Goal: Register for event/course

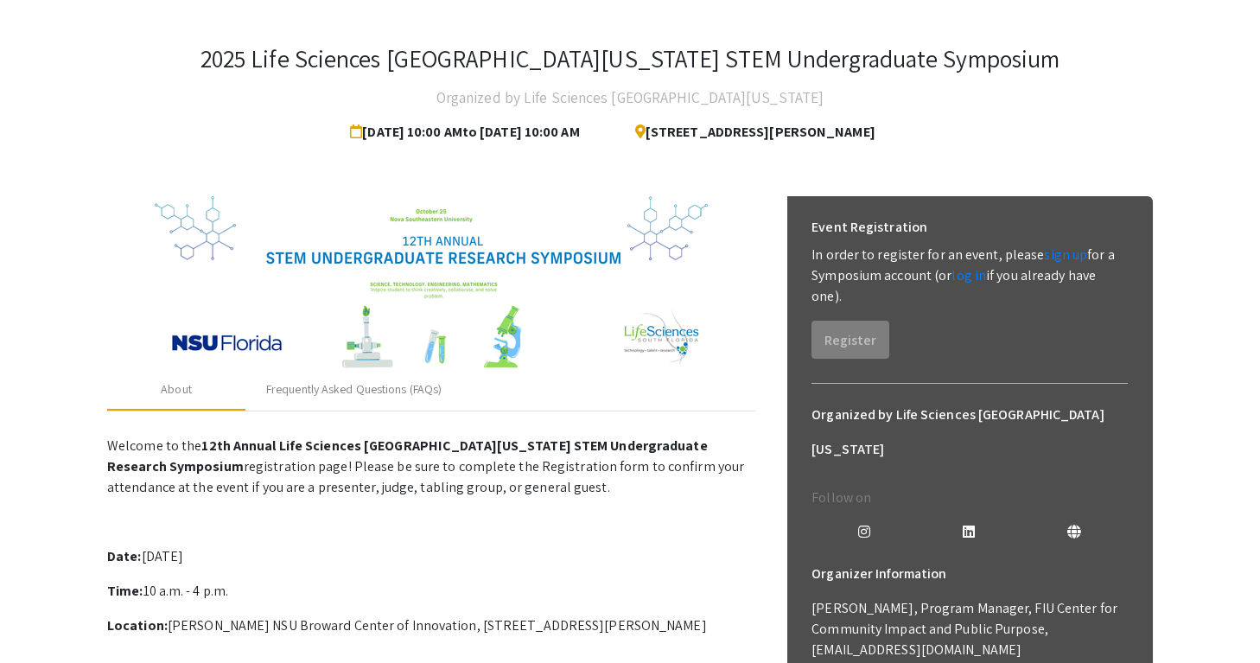
scroll to position [78, 0]
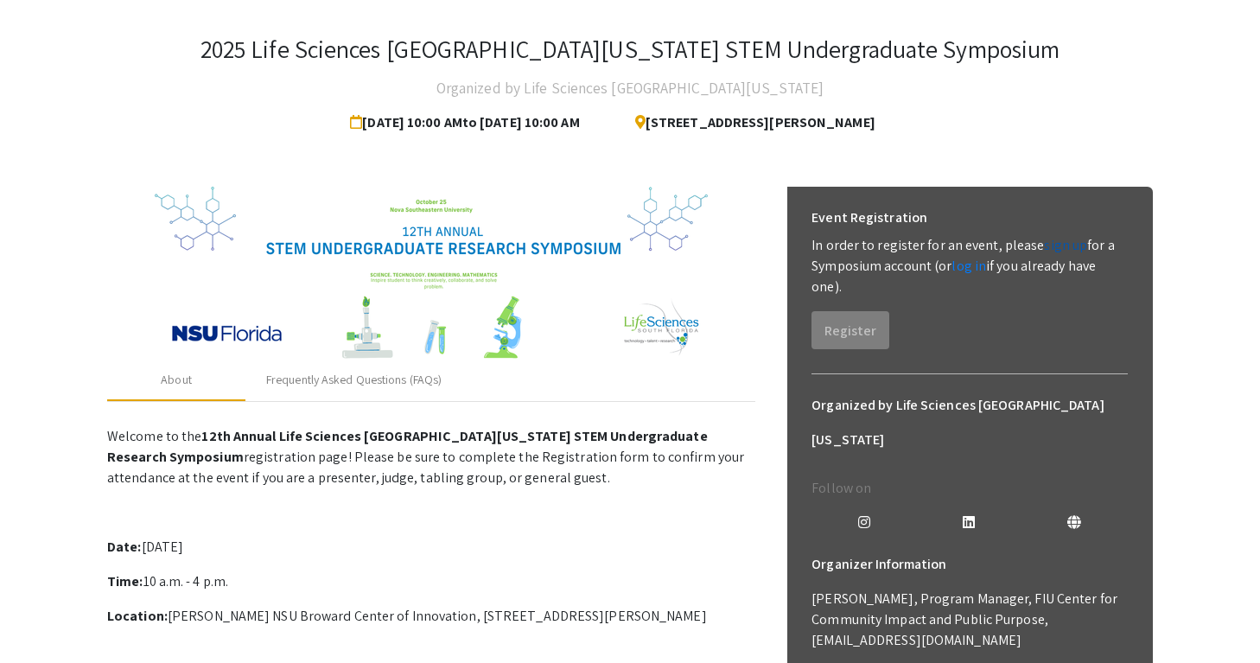
click at [1050, 250] on link "sign up" at bounding box center [1065, 245] width 43 height 18
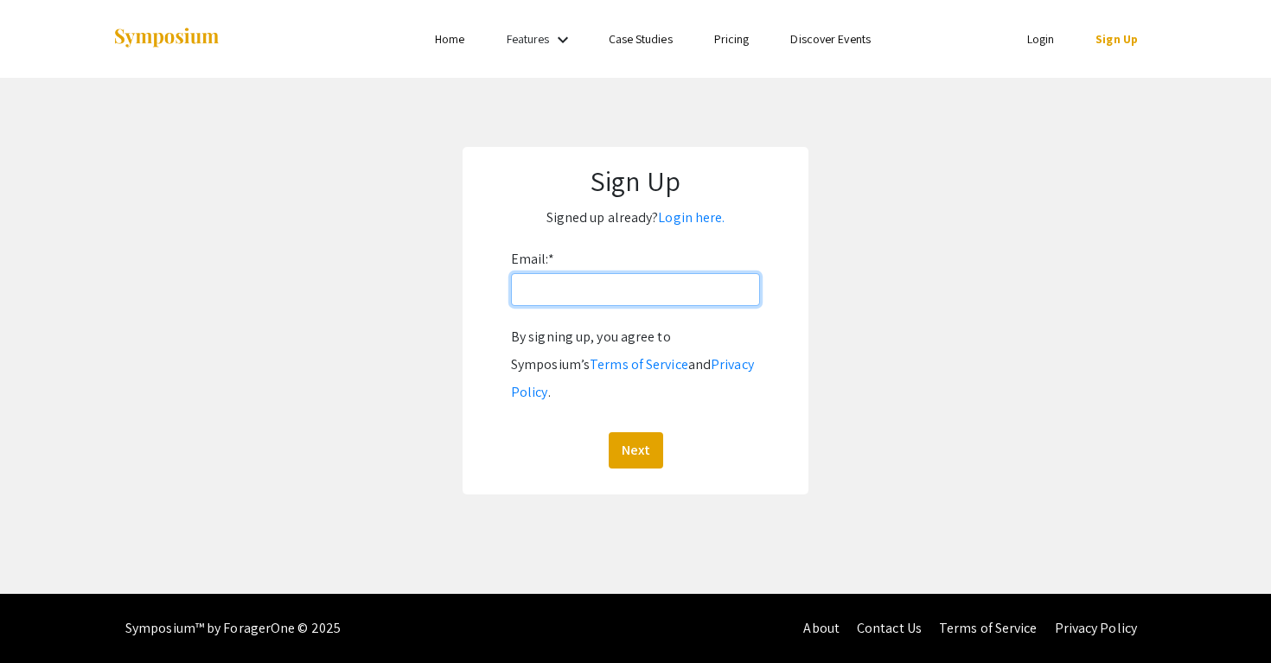
click at [576, 291] on input "Email: *" at bounding box center [635, 289] width 249 height 33
type input "[EMAIL_ADDRESS][DOMAIN_NAME]"
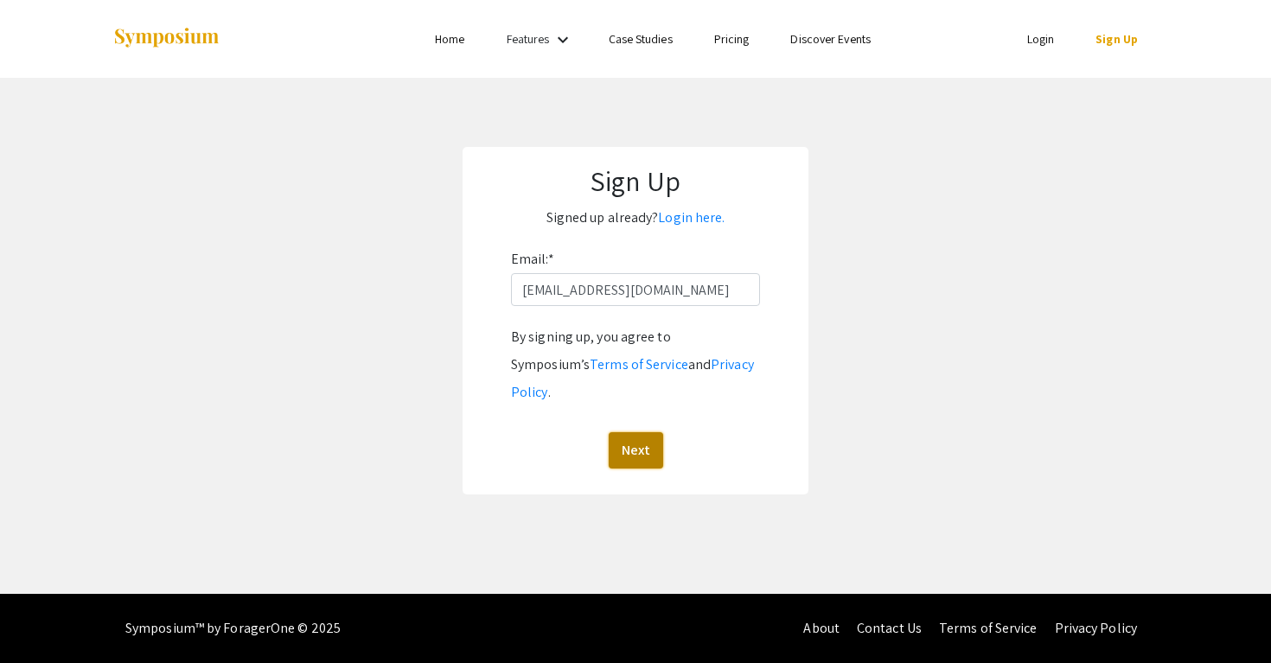
click at [635, 432] on button "Next" at bounding box center [636, 450] width 54 height 36
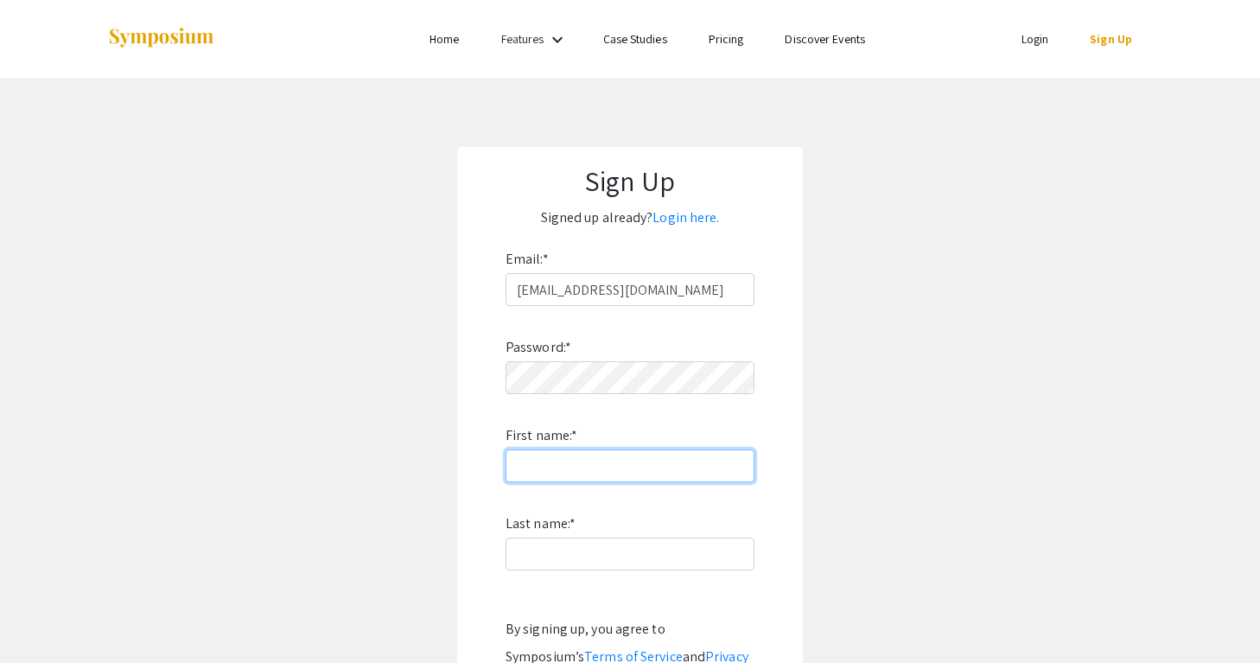
click at [602, 462] on input "First name: *" at bounding box center [630, 466] width 249 height 33
type input "s"
type input "[PERSON_NAME]"
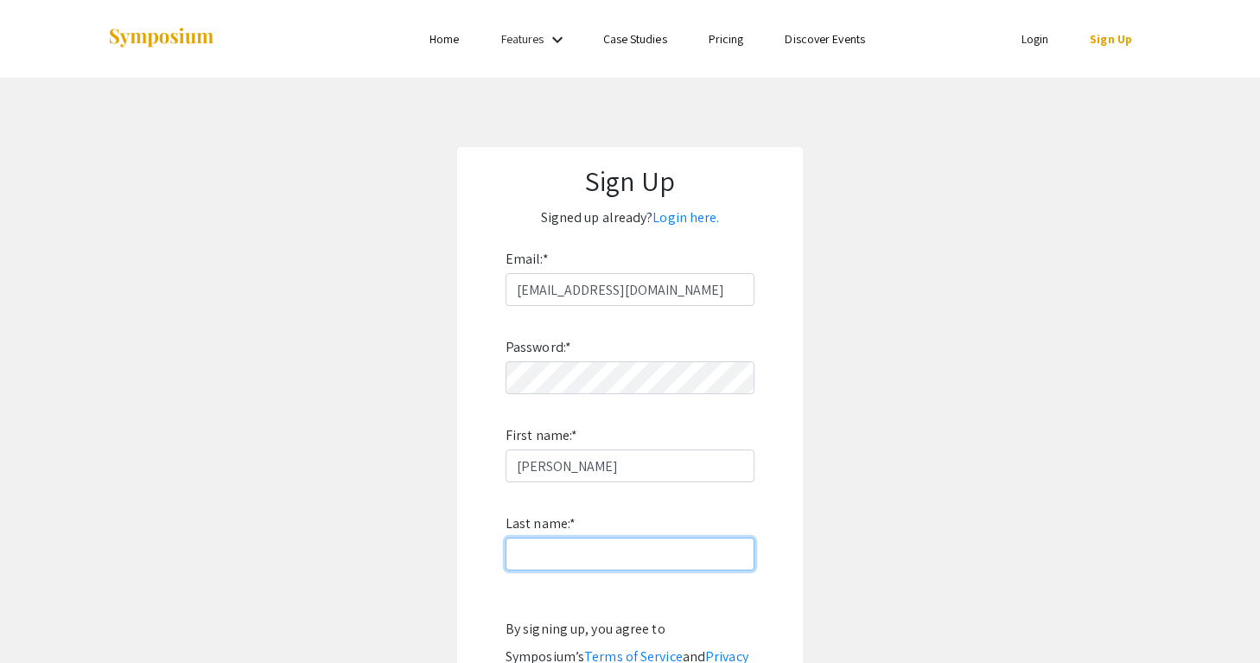
click at [520, 559] on input "Last name: *" at bounding box center [630, 554] width 249 height 33
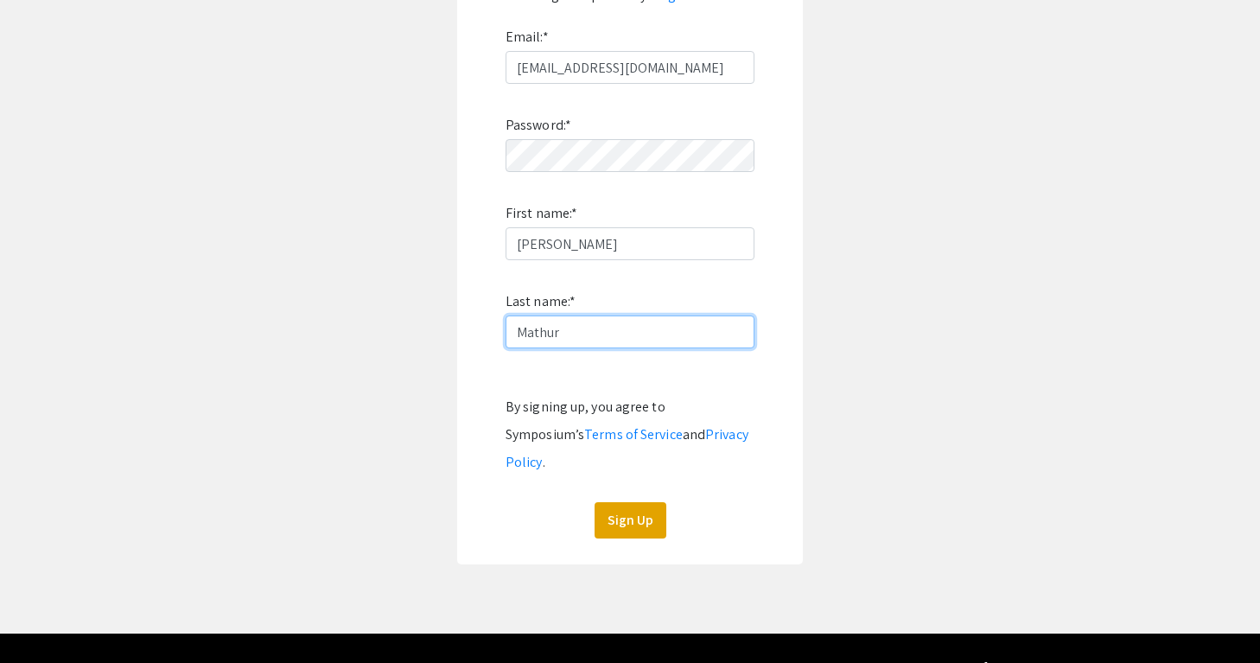
scroll to position [226, 0]
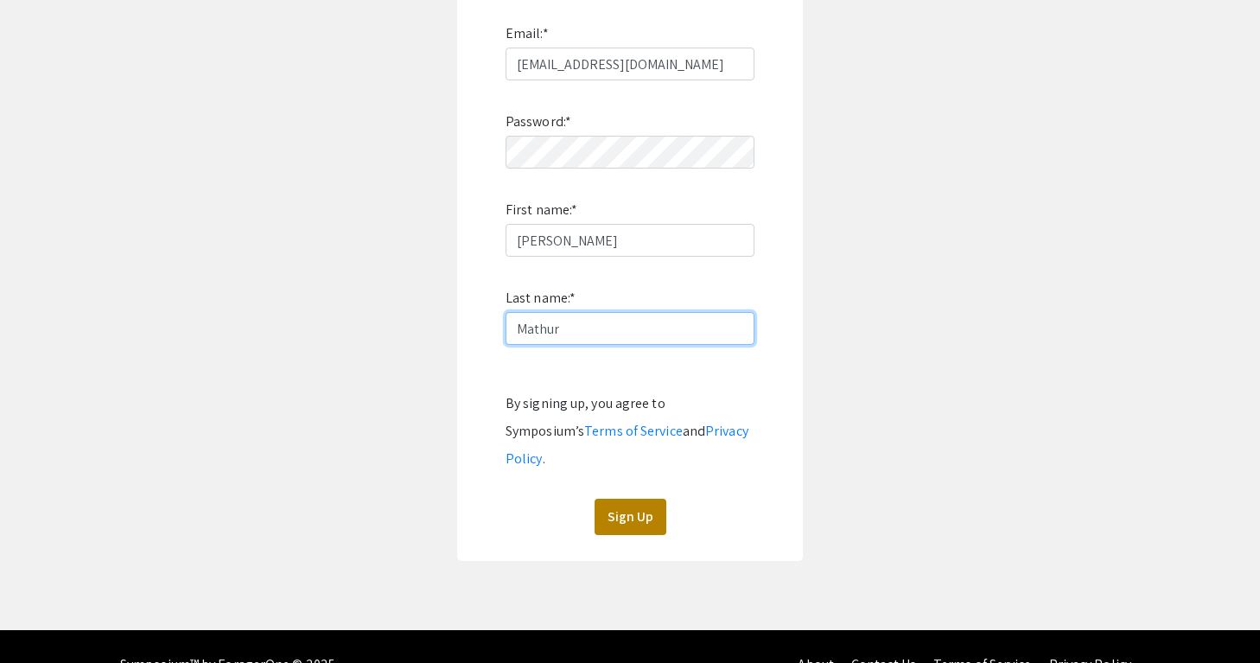
type input "Mathur"
click at [628, 499] on button "Sign Up" at bounding box center [631, 517] width 72 height 36
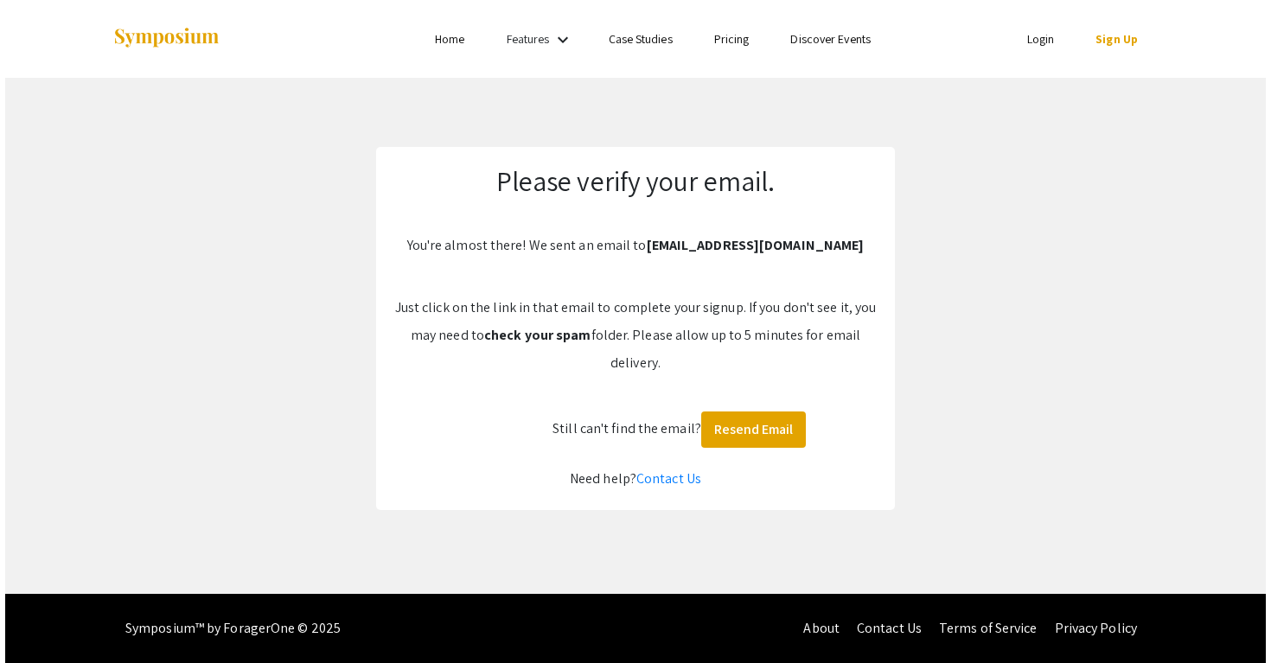
scroll to position [0, 0]
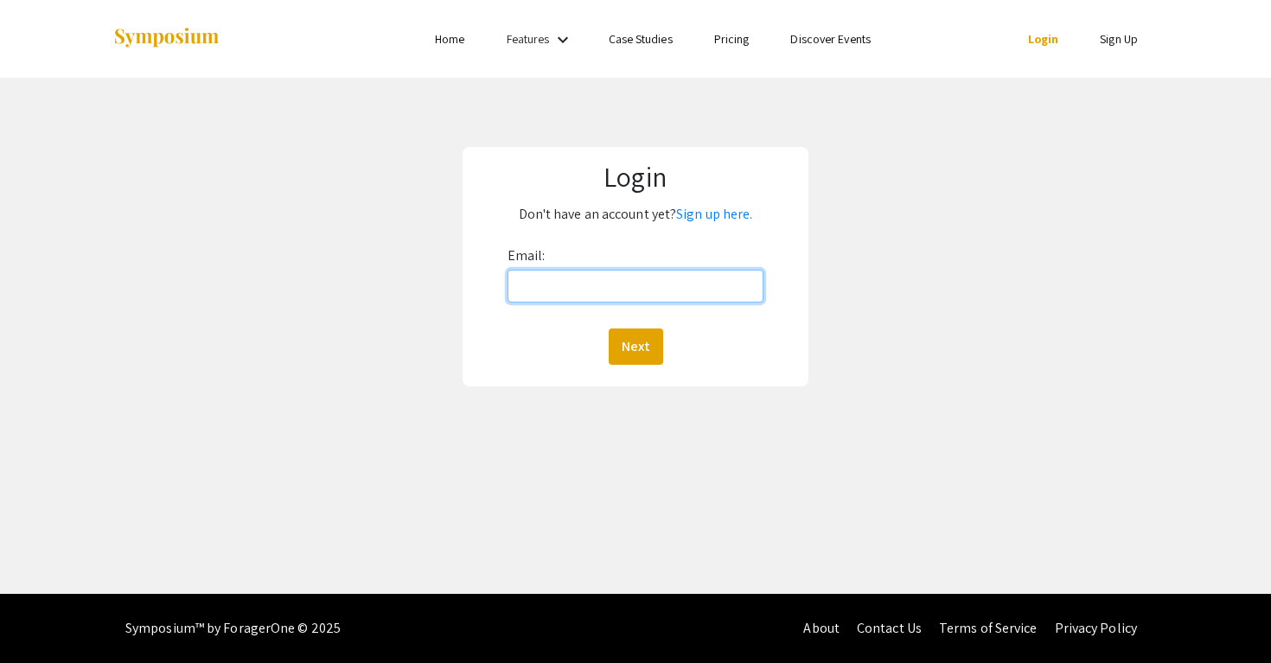
click at [718, 275] on input "Email:" at bounding box center [635, 286] width 257 height 33
type input "[EMAIL_ADDRESS][DOMAIN_NAME]"
click at [609, 329] on button "Next" at bounding box center [636, 347] width 54 height 36
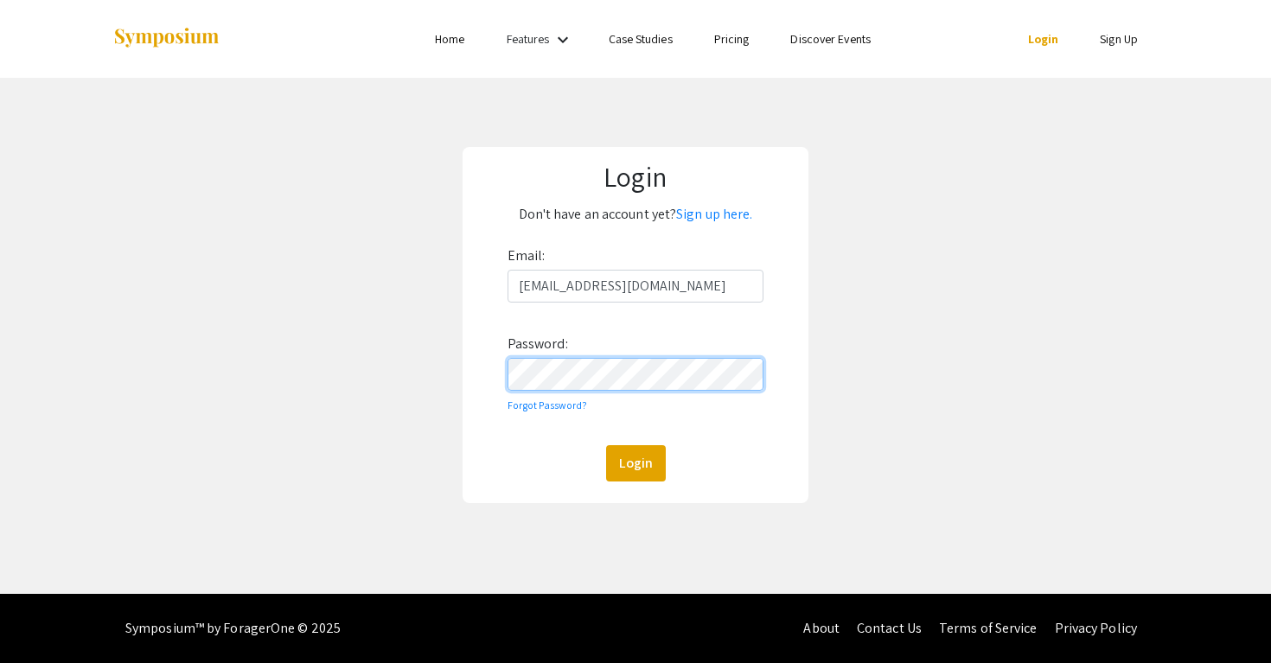
click at [606, 445] on button "Login" at bounding box center [636, 463] width 60 height 36
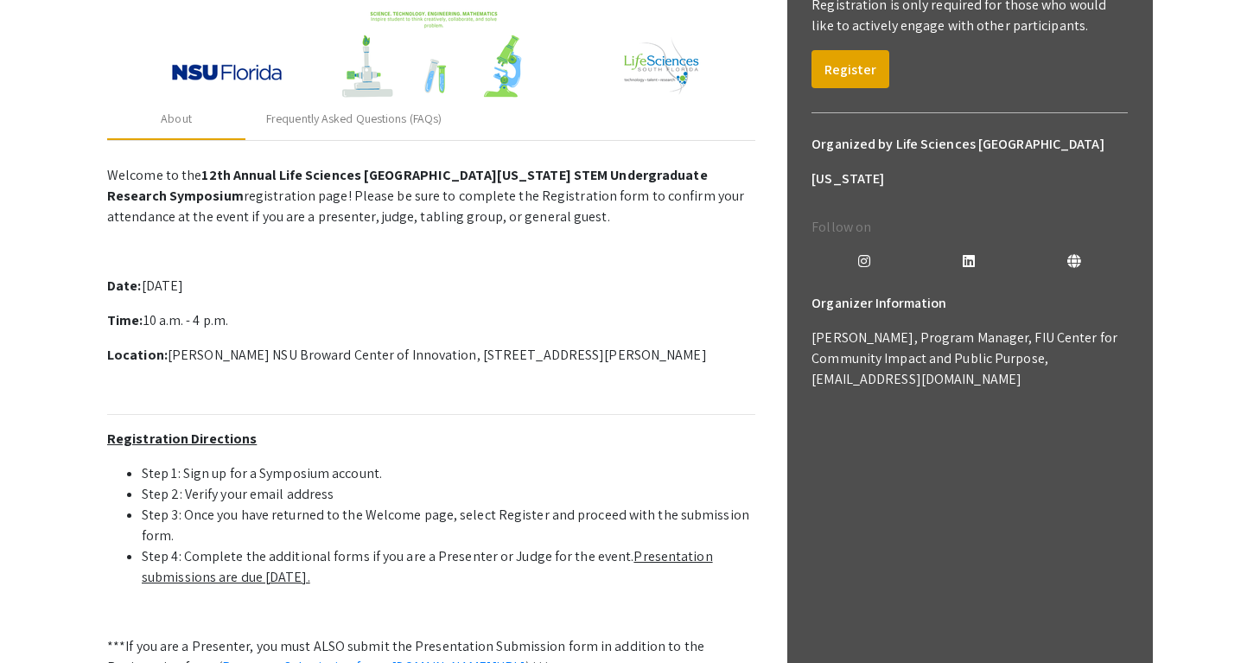
scroll to position [268, 0]
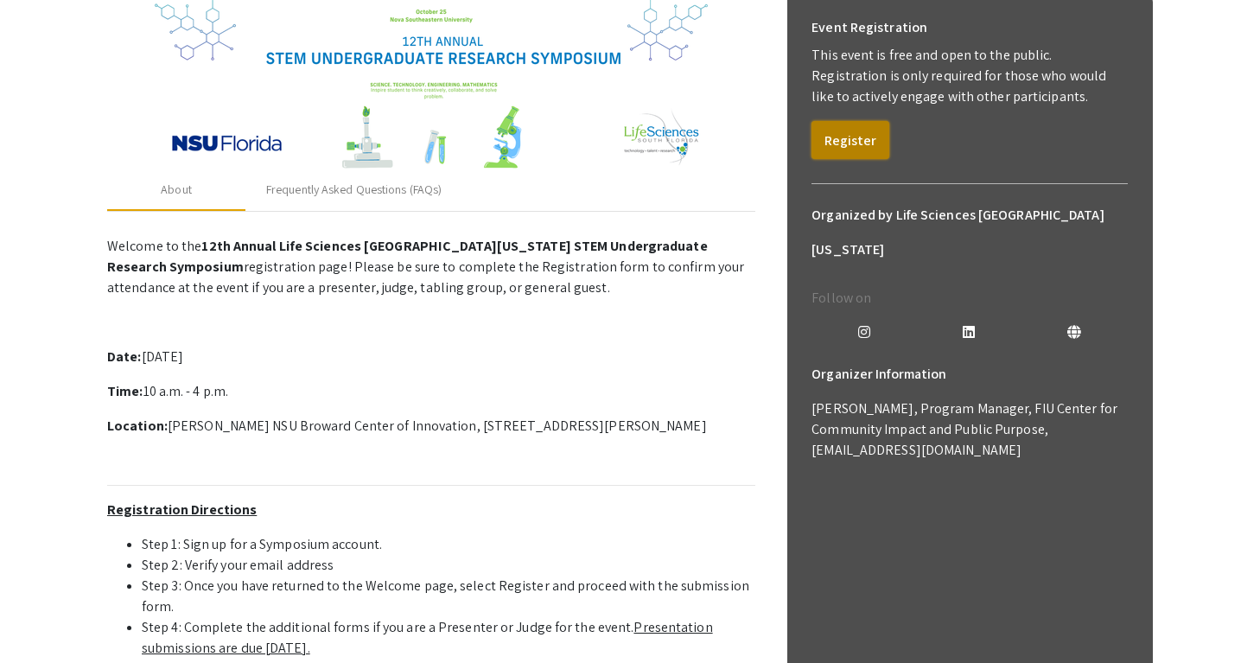
click at [854, 136] on button "Register" at bounding box center [851, 140] width 78 height 38
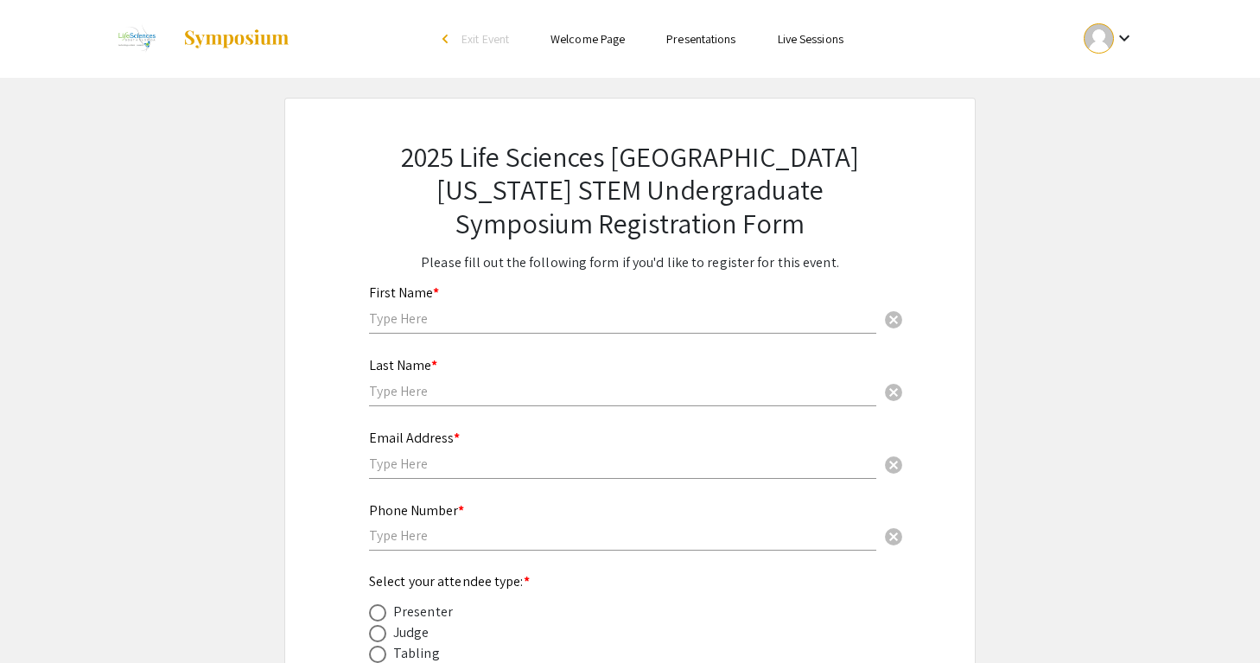
click at [589, 309] on div "First Name * cancel" at bounding box center [622, 301] width 507 height 66
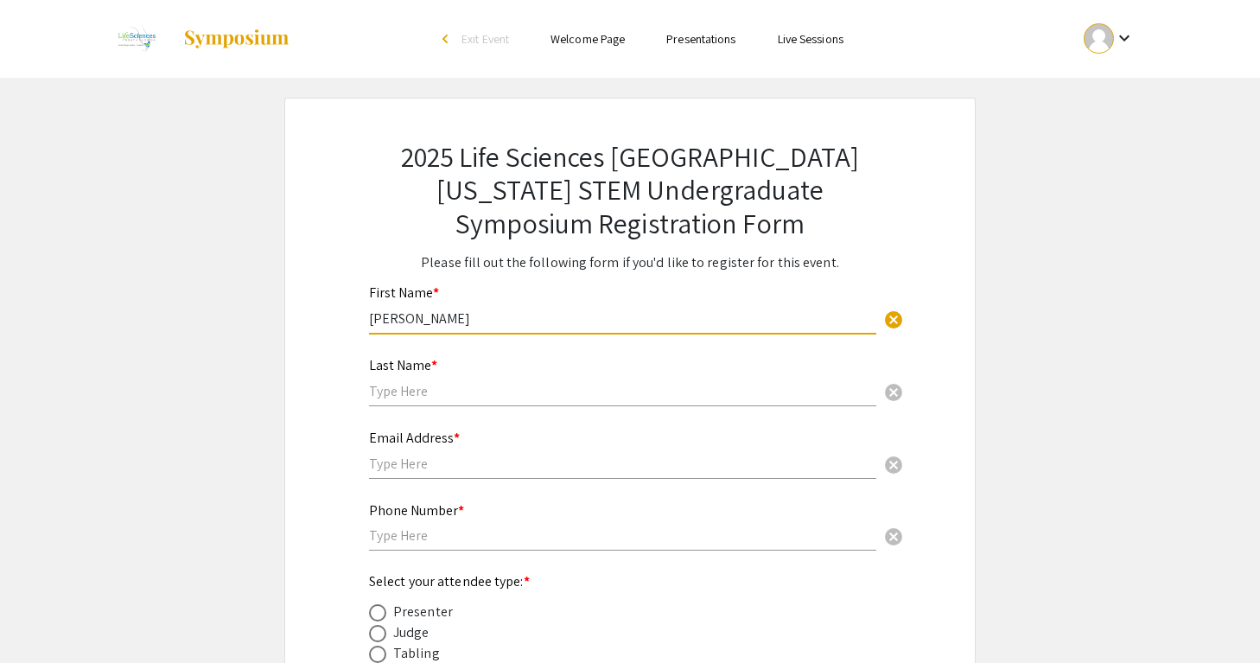
type input "[PERSON_NAME]"
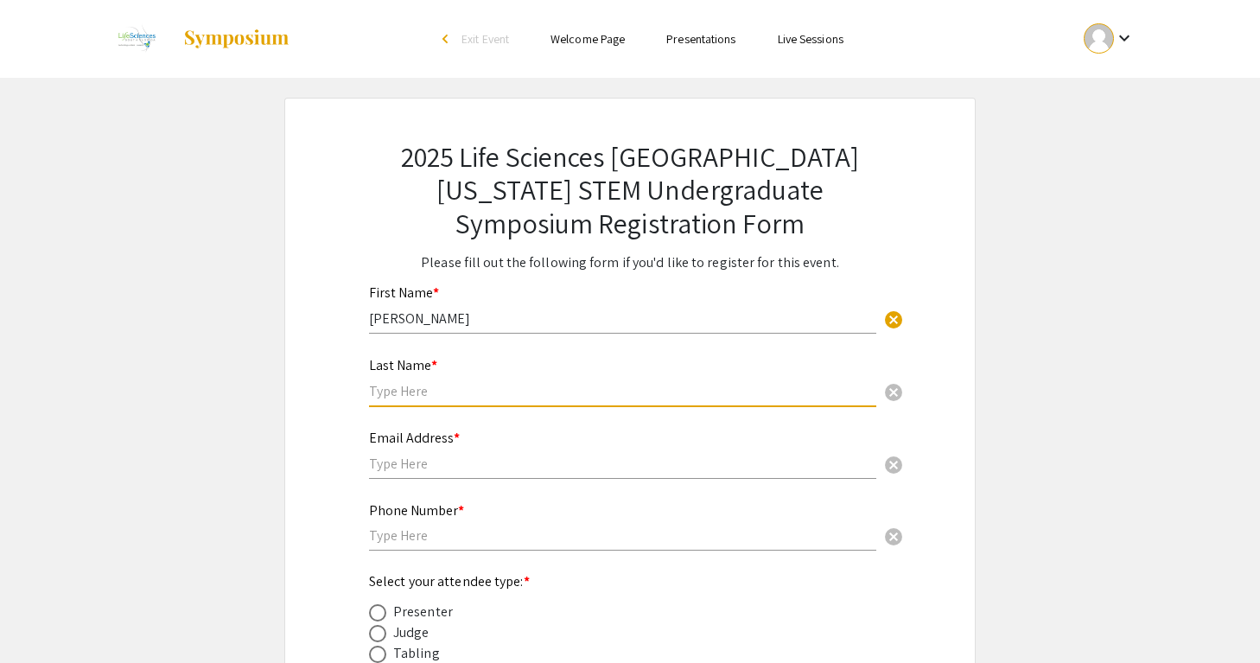
click at [483, 388] on input "text" at bounding box center [622, 391] width 507 height 18
type input "Mathur"
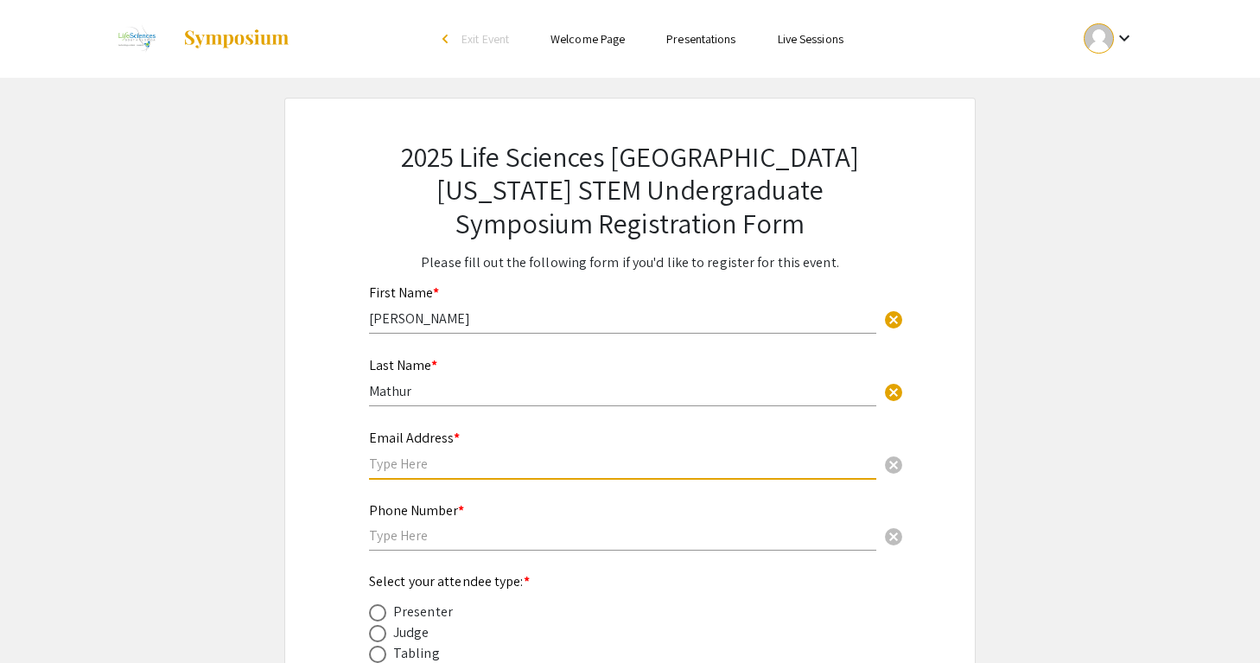
click at [414, 462] on input "text" at bounding box center [622, 464] width 507 height 18
type input "[EMAIL_ADDRESS][DOMAIN_NAME]"
click at [412, 541] on input "text" at bounding box center [622, 535] width 507 height 18
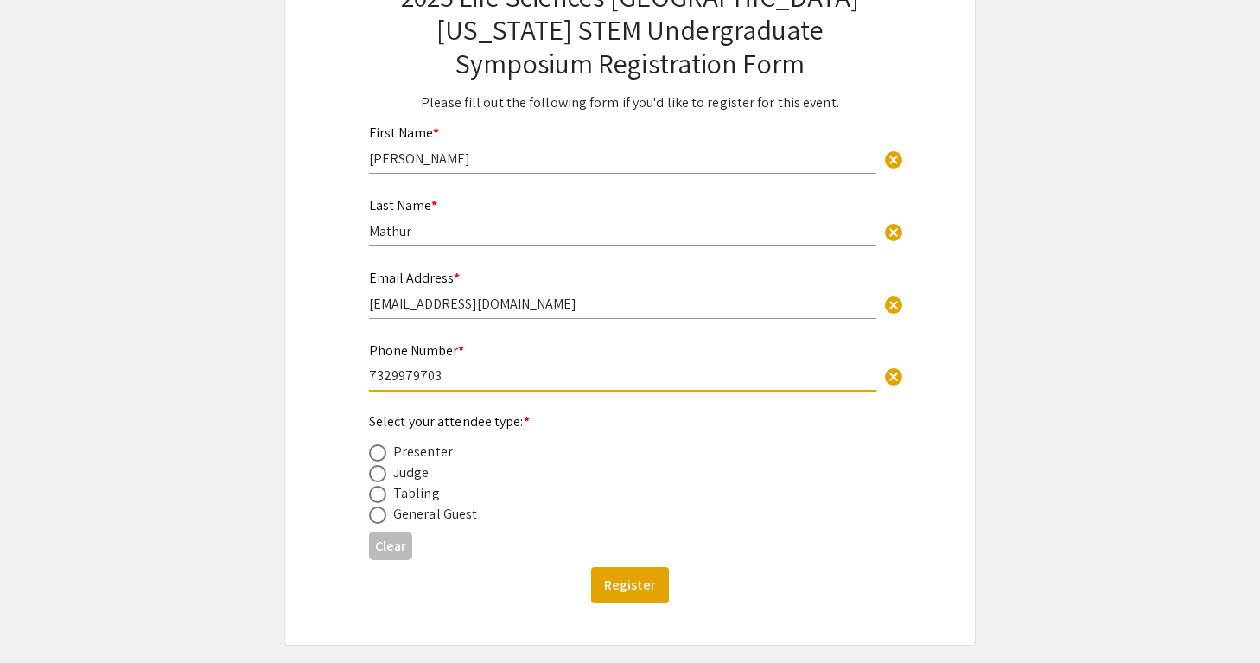
scroll to position [169, 0]
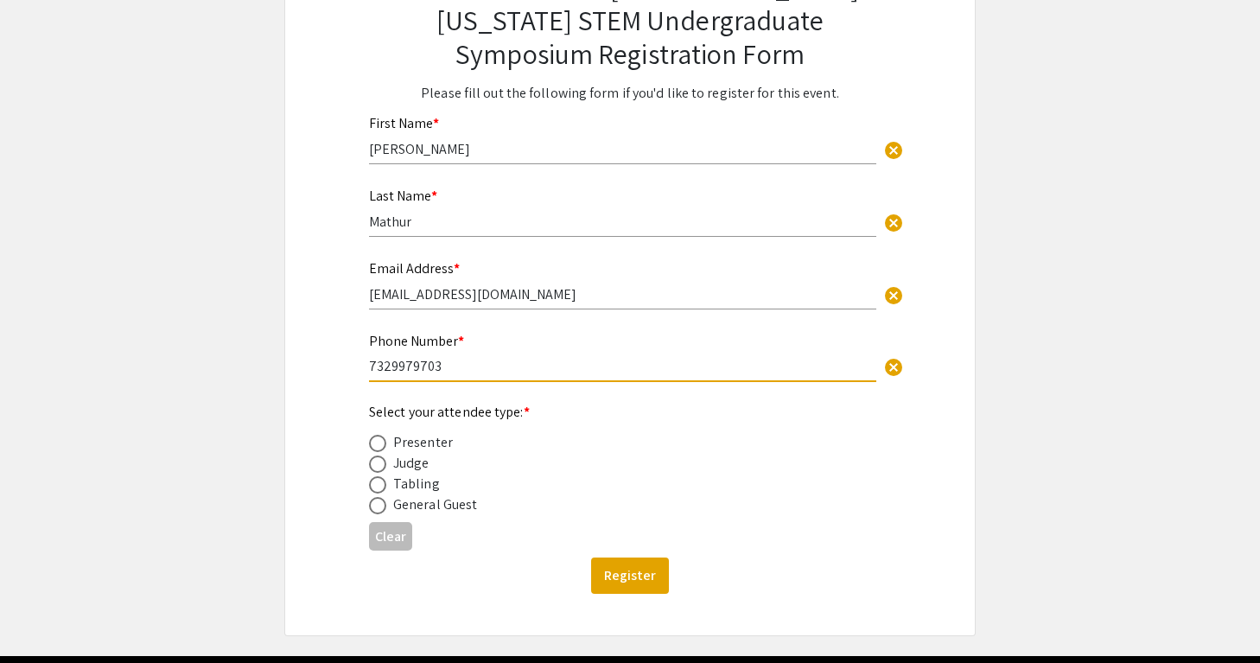
type input "7329979703"
click at [377, 448] on span at bounding box center [377, 443] width 17 height 17
click at [377, 448] on input "radio" at bounding box center [377, 443] width 17 height 17
radio input "true"
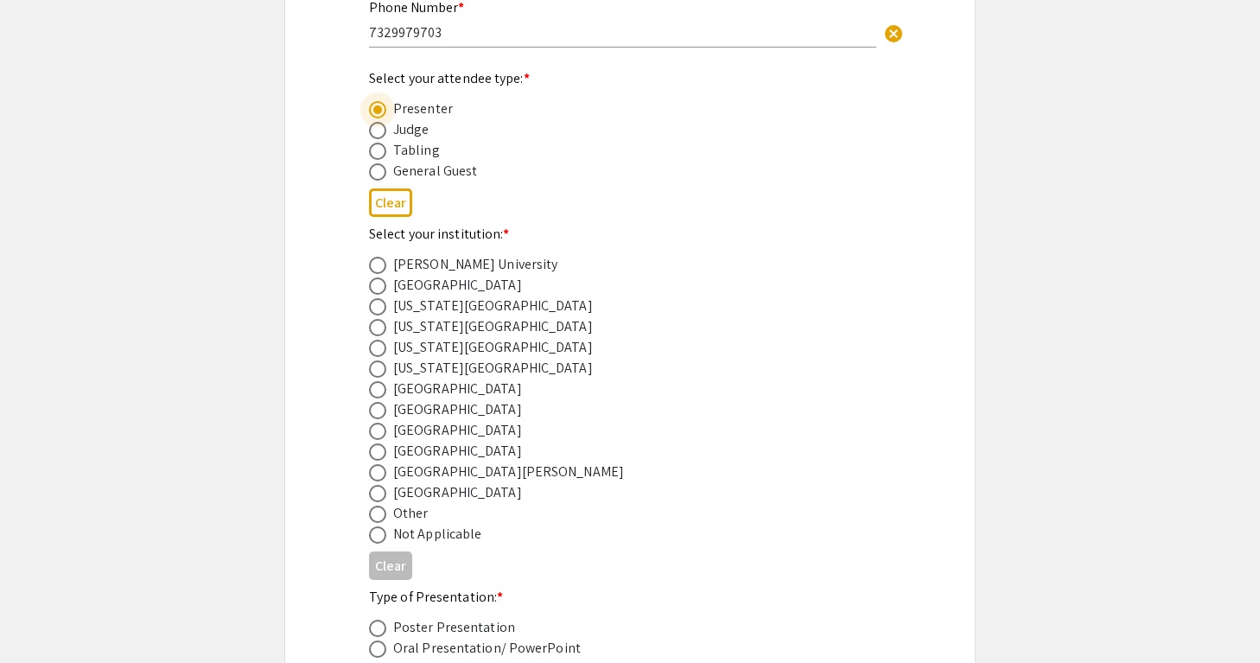
scroll to position [506, 0]
click at [383, 430] on span at bounding box center [377, 428] width 17 height 17
click at [383, 430] on input "radio" at bounding box center [377, 428] width 17 height 17
radio input "true"
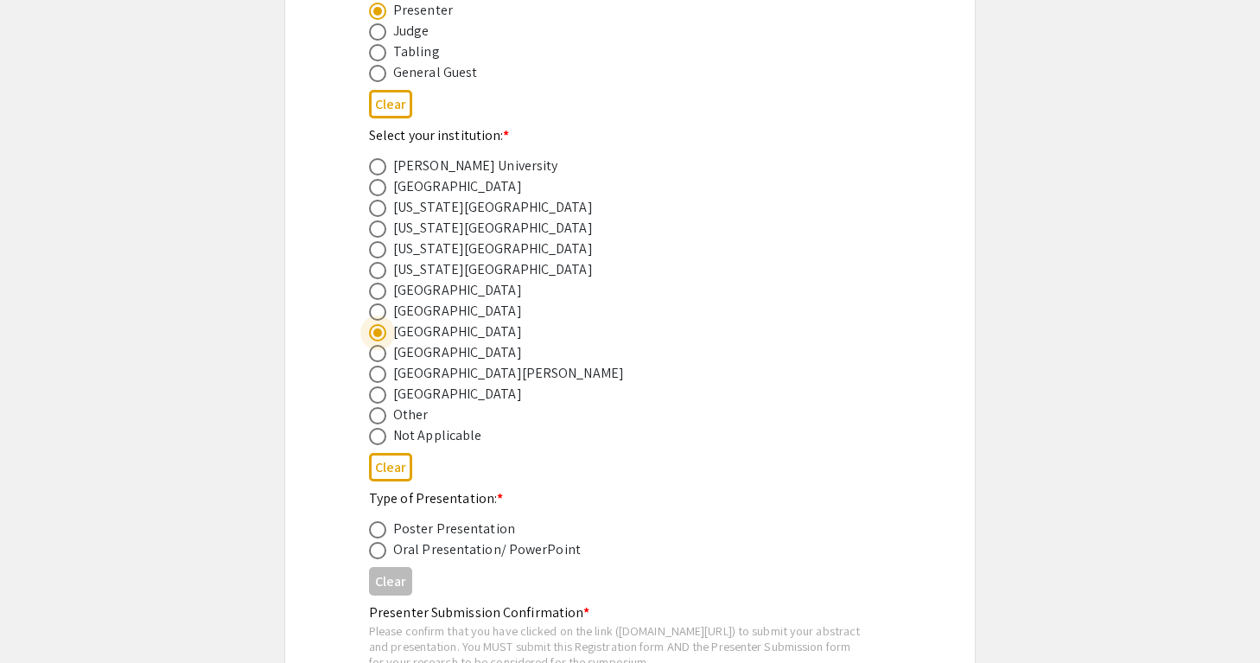
scroll to position [647, 0]
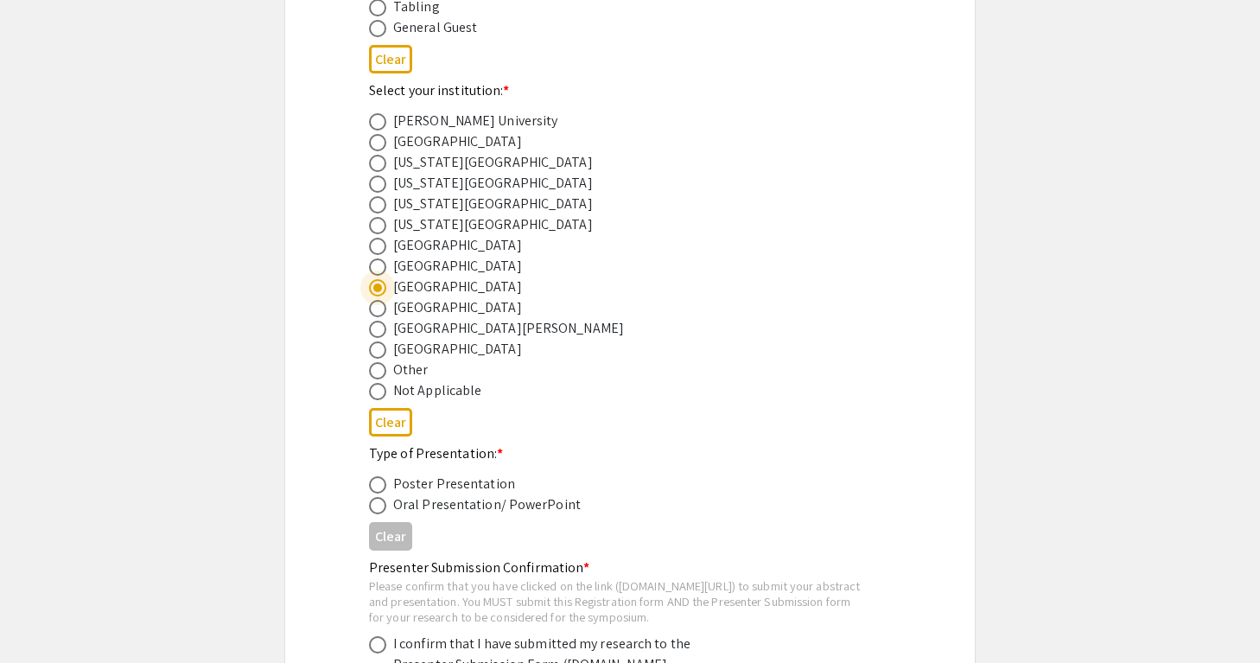
click at [367, 494] on div "2025 Life Sciences South Florida STEM Undergraduate Symposium Registration Form…" at bounding box center [630, 144] width 605 height 1385
click at [380, 489] on span at bounding box center [377, 484] width 17 height 17
click at [380, 489] on input "radio" at bounding box center [377, 484] width 17 height 17
radio input "true"
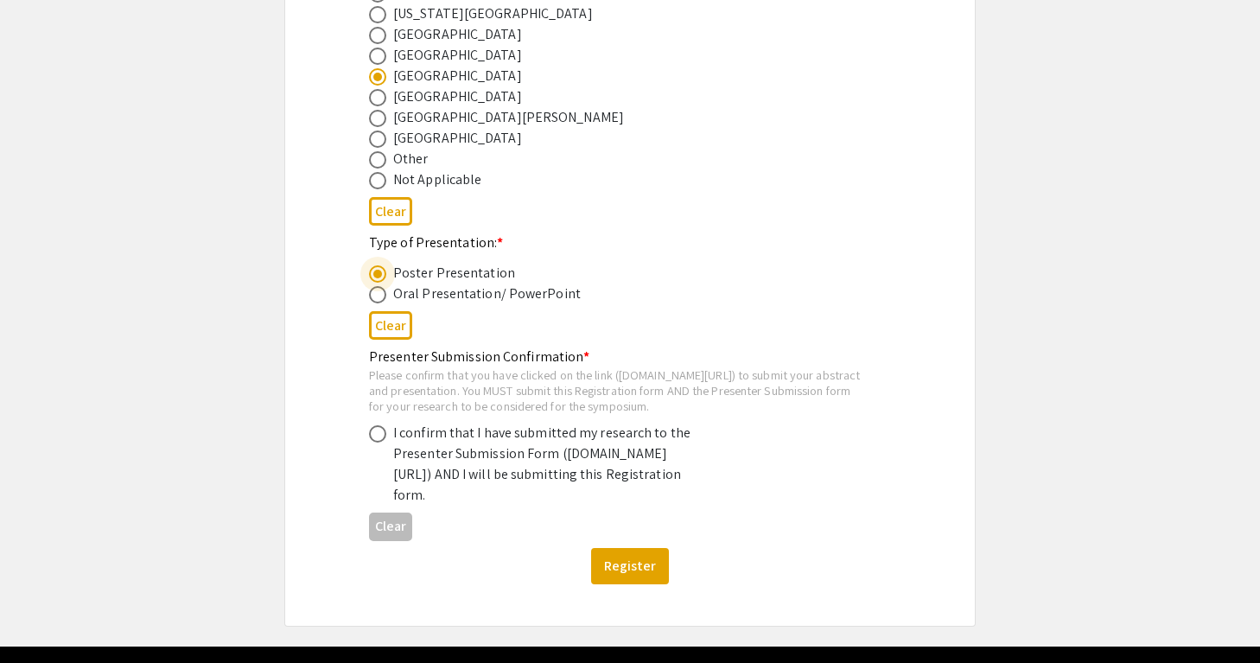
scroll to position [858, 0]
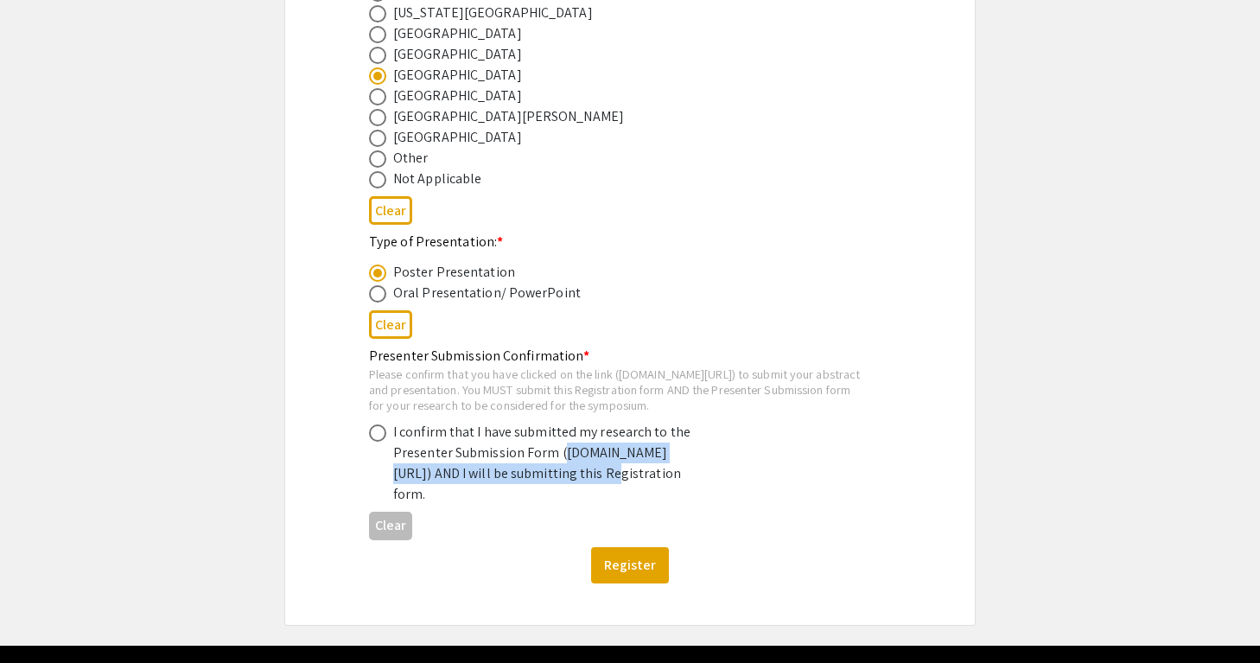
drag, startPoint x: 399, startPoint y: 494, endPoint x: 449, endPoint y: 506, distance: 51.4
click at [449, 505] on div "I confirm that I have submitted my research to the Presenter Submission Form (s…" at bounding box center [544, 463] width 303 height 83
click at [409, 494] on div "I confirm that I have submitted my research to the Presenter Submission Form (s…" at bounding box center [544, 463] width 303 height 83
drag, startPoint x: 400, startPoint y: 494, endPoint x: 437, endPoint y: 507, distance: 39.7
click at [437, 505] on div "I confirm that I have submitted my research to the Presenter Submission Form (s…" at bounding box center [544, 463] width 303 height 83
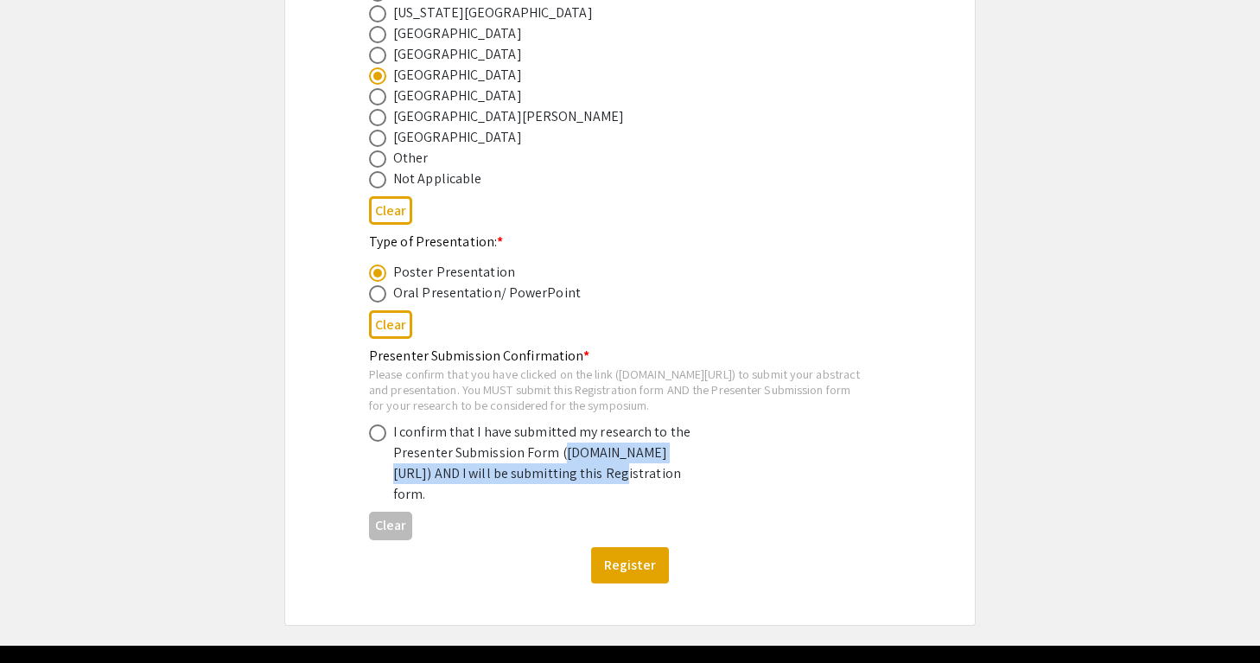
drag, startPoint x: 399, startPoint y: 495, endPoint x: 452, endPoint y: 510, distance: 54.7
click at [452, 505] on div "I confirm that I have submitted my research to the Presenter Submission Form (s…" at bounding box center [544, 463] width 303 height 83
copy div "symposium.foragerone.com/lssfsymposium2025/submission"
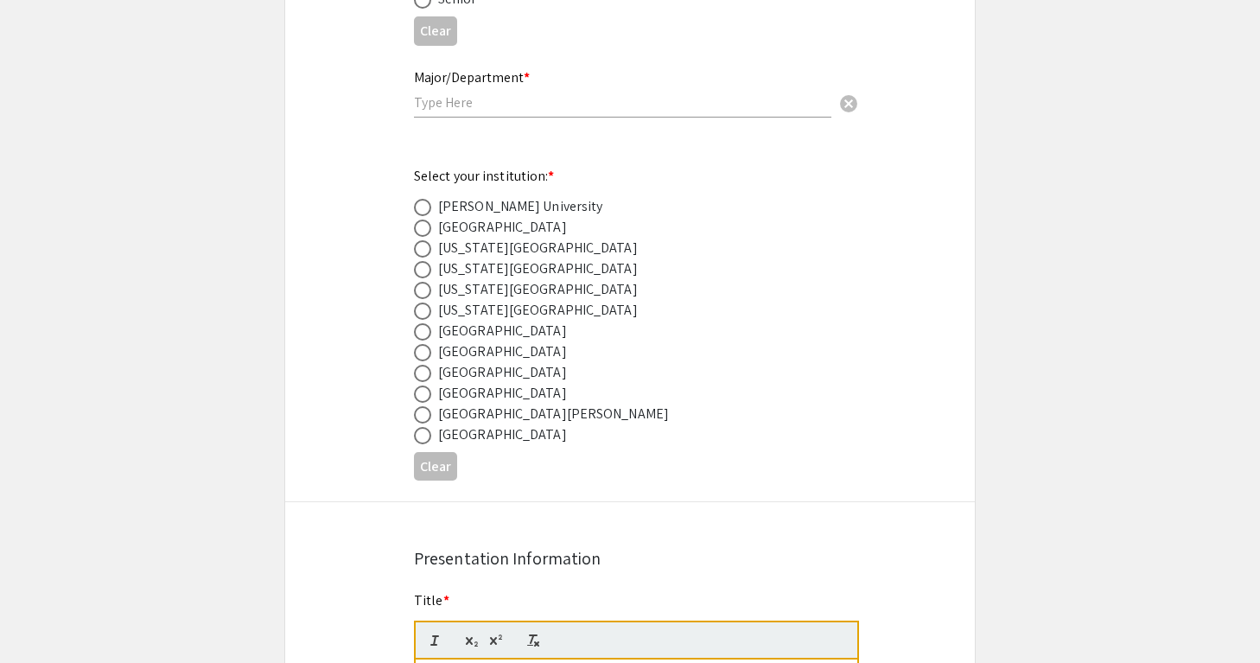
scroll to position [667, 0]
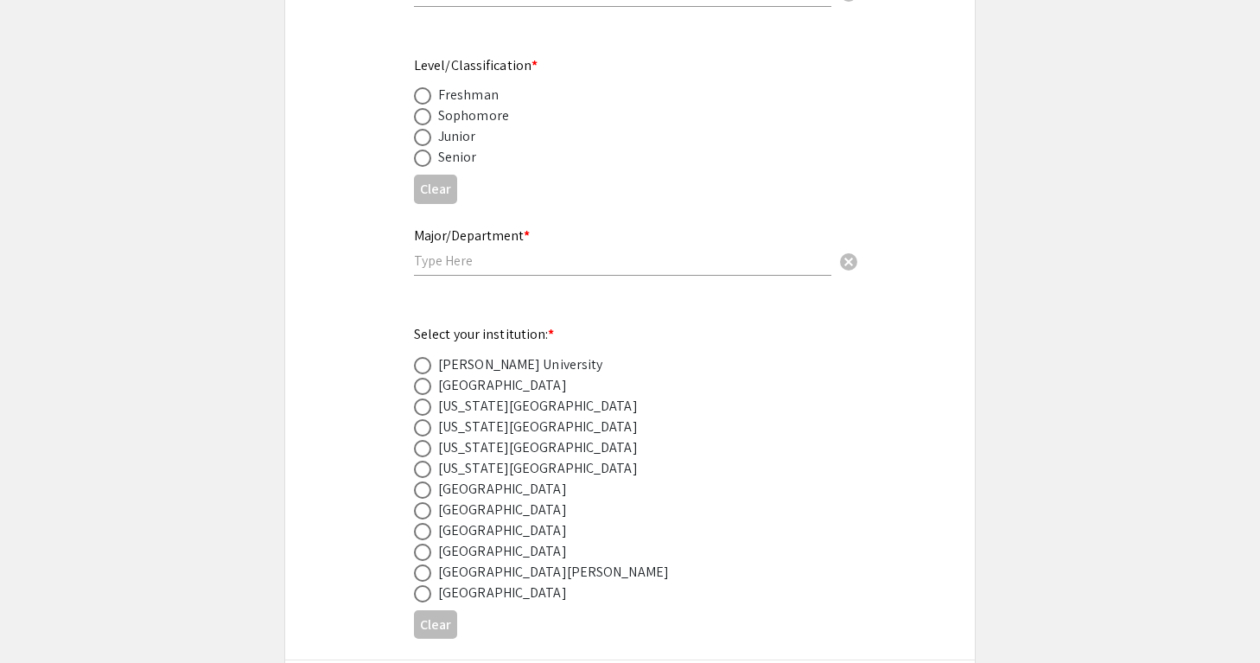
click at [493, 256] on input "text" at bounding box center [623, 261] width 418 height 18
click at [605, 305] on app-form-preview-presenter-fields "First Name * cancel This field is required. Last Name * cancel This field is re…" at bounding box center [630, 206] width 432 height 877
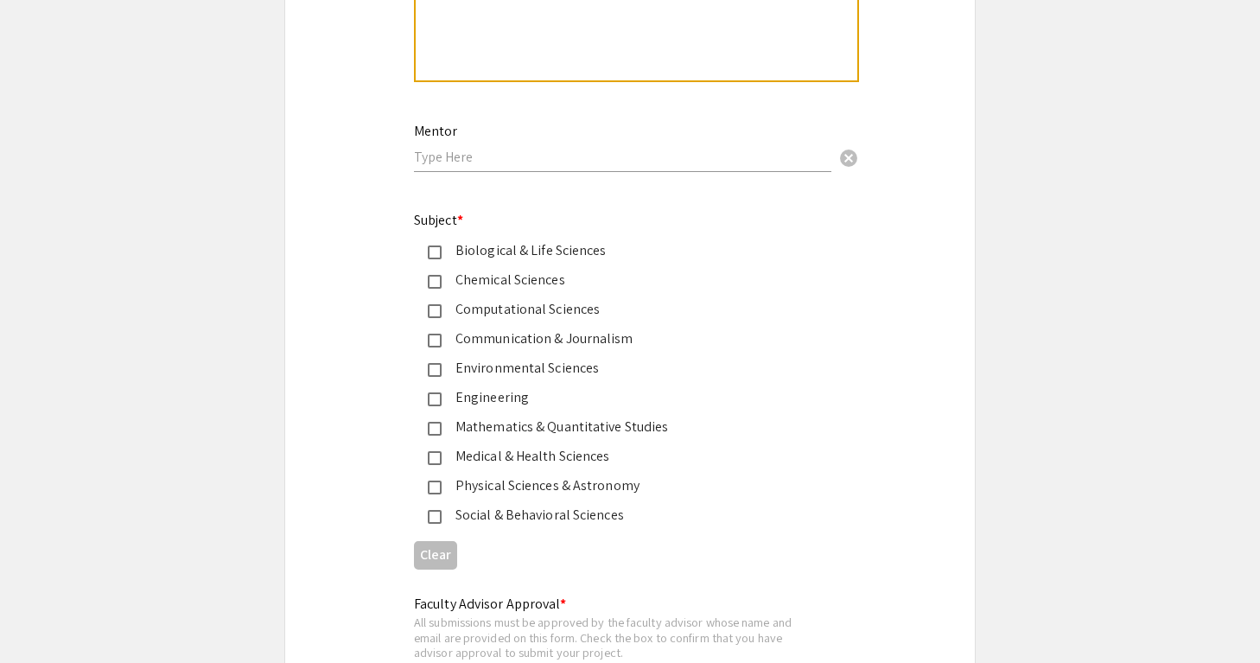
scroll to position [2083, 0]
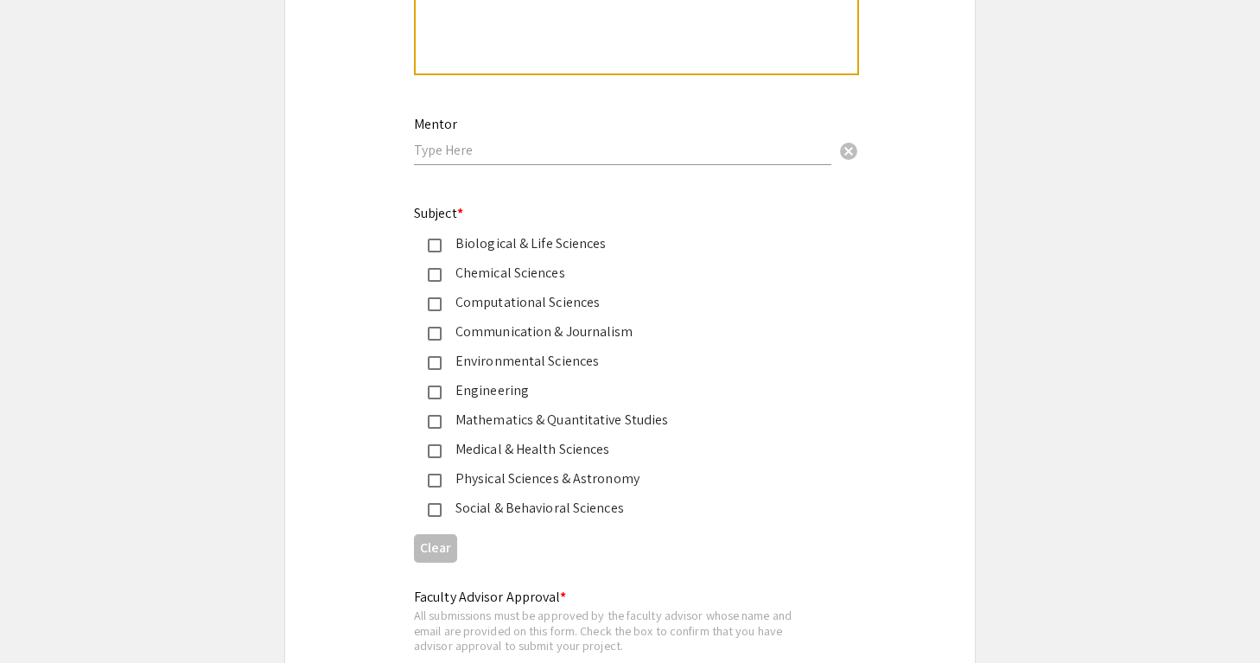
drag, startPoint x: 400, startPoint y: 215, endPoint x: 623, endPoint y: 513, distance: 371.7
copy div "Subject * Biological & Life Sciences Chemical Sciences Computational Sciences C…"
click at [704, 450] on div "Medical & Health Sciences" at bounding box center [623, 449] width 363 height 21
click at [472, 246] on div "Biological & Life Sciences" at bounding box center [623, 243] width 363 height 21
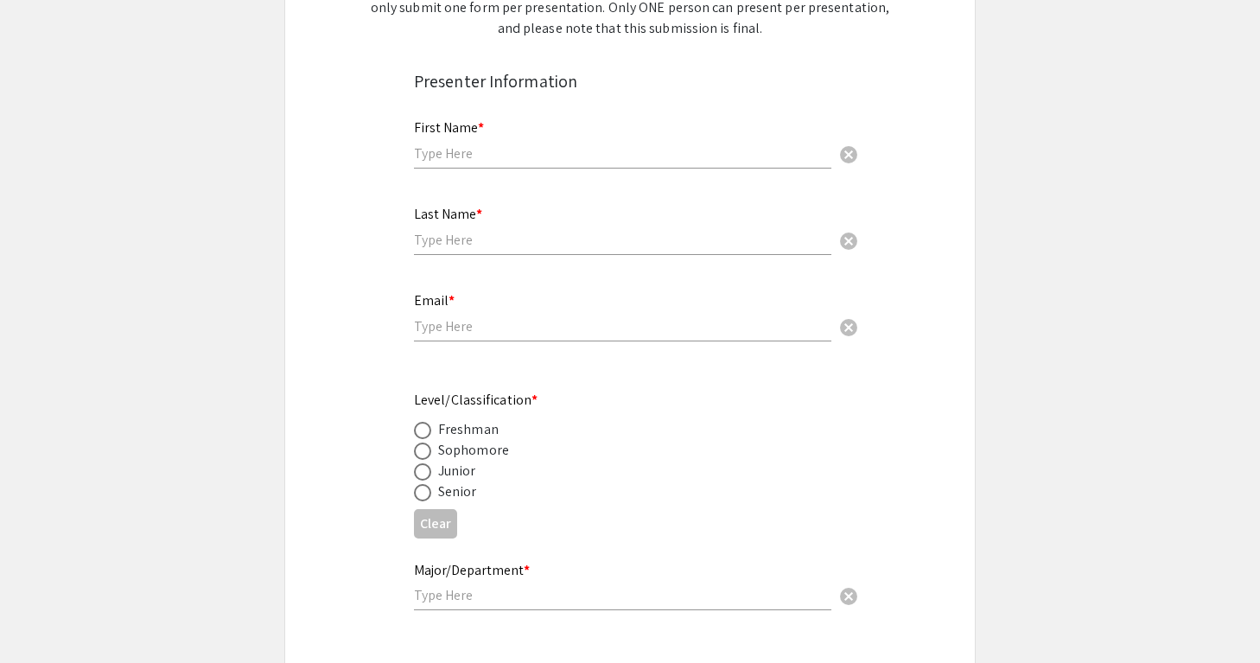
scroll to position [0, 0]
